Goal: Book appointment/travel/reservation

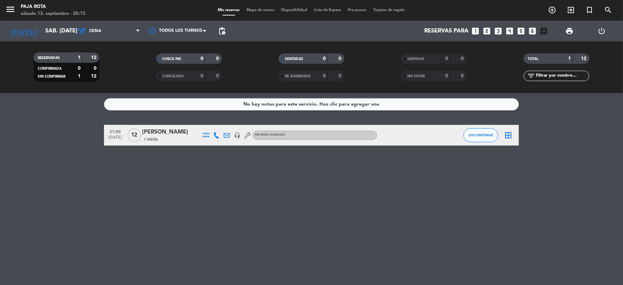
click at [508, 32] on icon "looks_4" at bounding box center [509, 31] width 9 height 9
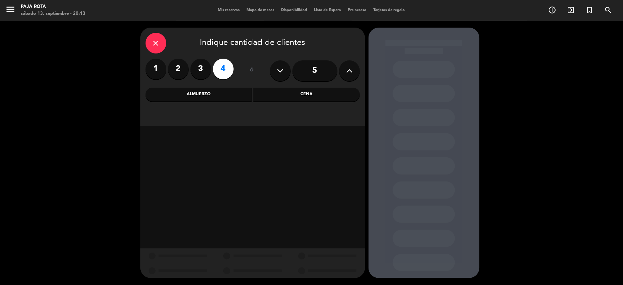
click at [226, 100] on div "Almuerzo" at bounding box center [198, 95] width 106 height 14
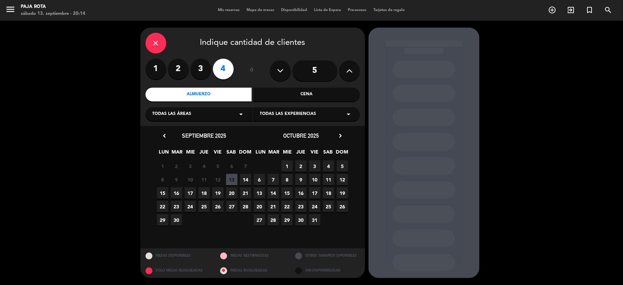
click at [249, 179] on span "14" at bounding box center [245, 179] width 11 height 11
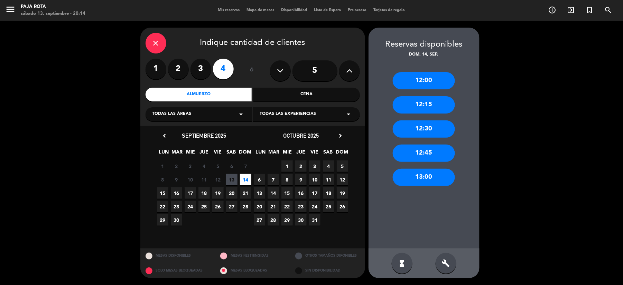
click at [244, 180] on span "14" at bounding box center [245, 179] width 11 height 11
click at [425, 182] on div "13:00" at bounding box center [424, 177] width 62 height 17
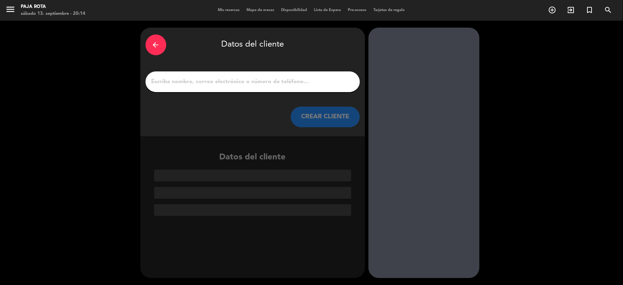
click at [209, 84] on input "1" at bounding box center [253, 82] width 204 height 10
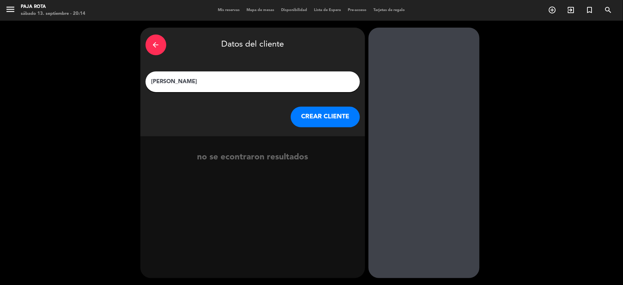
type input "[PERSON_NAME]"
click at [351, 119] on button "CREAR CLIENTE" at bounding box center [325, 117] width 69 height 21
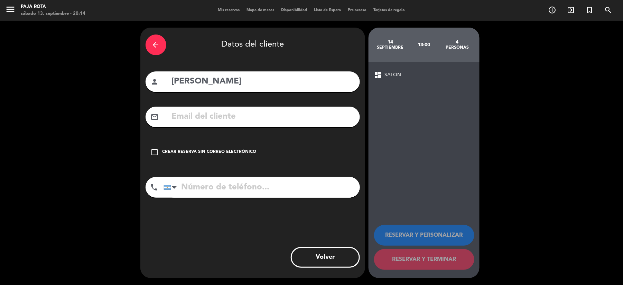
click at [219, 124] on input "text" at bounding box center [263, 117] width 184 height 14
click at [234, 118] on input "PATRIVEICIERQGMAIL" at bounding box center [263, 117] width 184 height 14
click at [288, 106] on div "arrow_back Datos del cliente person [PERSON_NAME] mail_outline [EMAIL_ADDRESS] …" at bounding box center [252, 153] width 225 height 251
click at [288, 114] on input "[EMAIL_ADDRESS]" at bounding box center [263, 117] width 184 height 14
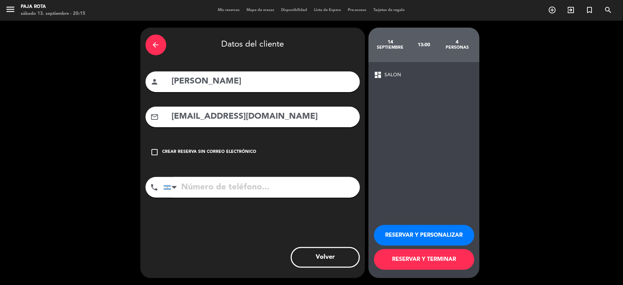
type input "[EMAIL_ADDRESS][DOMAIN_NAME]"
click at [207, 194] on input "tel" at bounding box center [261, 187] width 196 height 21
type input "1130849674"
drag, startPoint x: 418, startPoint y: 235, endPoint x: 415, endPoint y: 239, distance: 5.1
click at [418, 235] on button "RESERVAR Y PERSONALIZAR" at bounding box center [424, 235] width 100 height 21
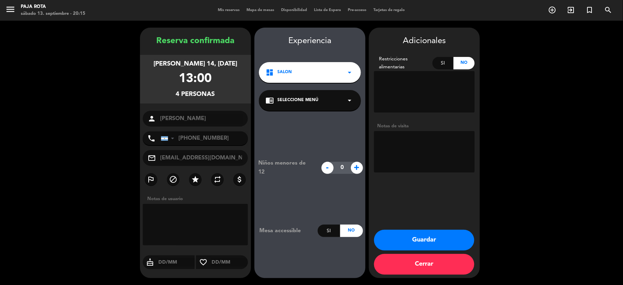
click at [400, 153] on textarea at bounding box center [424, 151] width 101 height 41
click at [421, 246] on button "Guardar" at bounding box center [424, 240] width 100 height 21
